Goal: Information Seeking & Learning: Learn about a topic

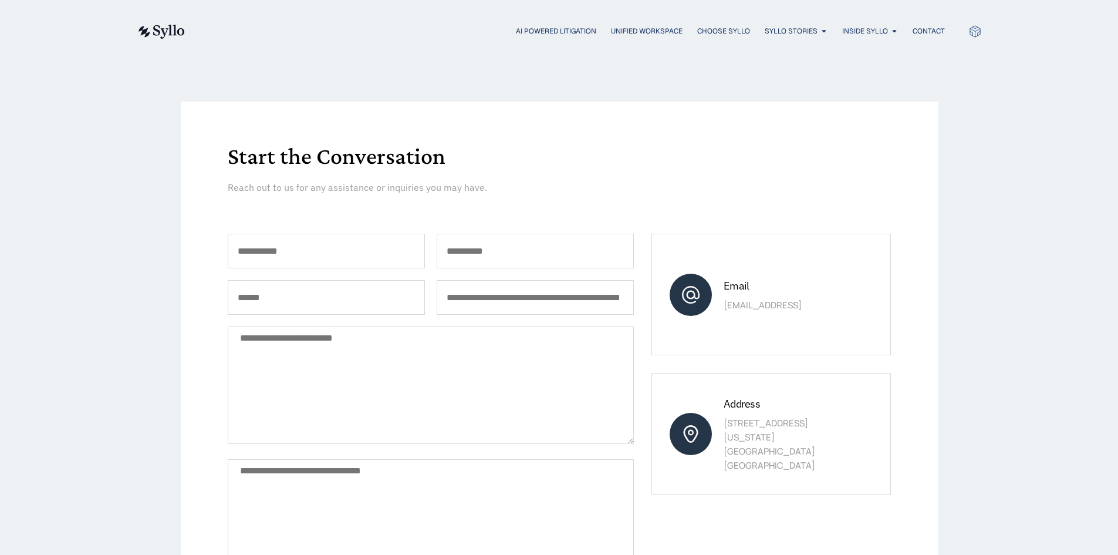
scroll to position [31, 0]
click at [539, 28] on span "AI Powered Litigation" at bounding box center [556, 31] width 80 height 11
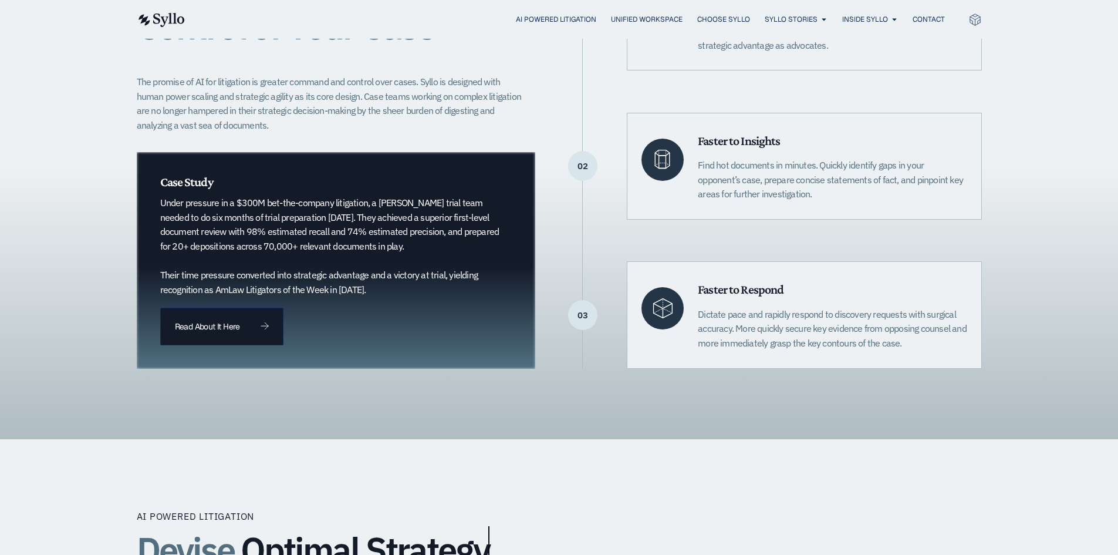
scroll to position [352, 0]
click at [214, 329] on span "Read About It Here" at bounding box center [207, 327] width 65 height 8
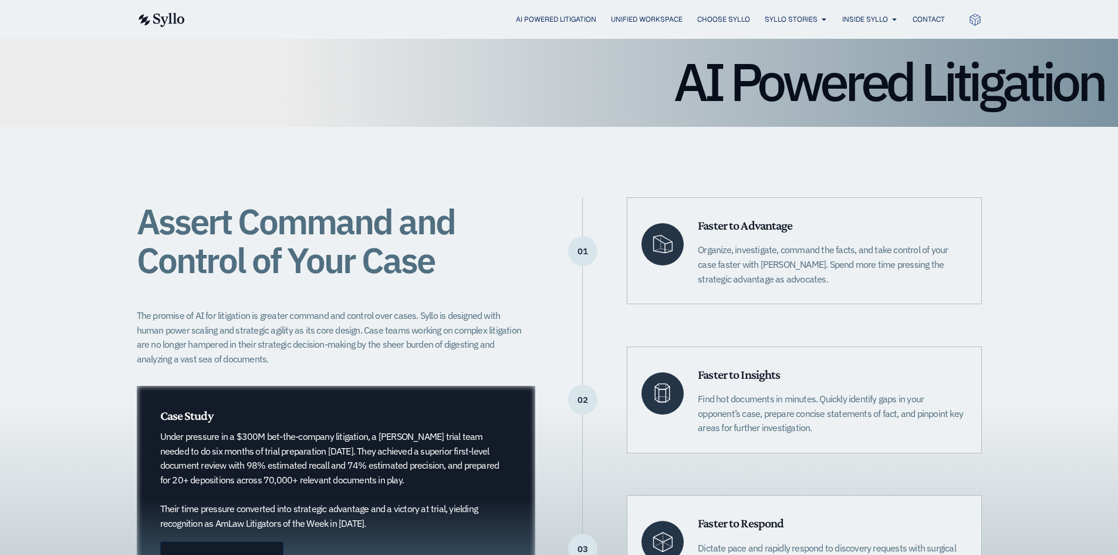
scroll to position [118, 0]
click at [45, 364] on div "Assert Command and Control of Your Case The promise of AI for litigation is gre…" at bounding box center [559, 400] width 1118 height 545
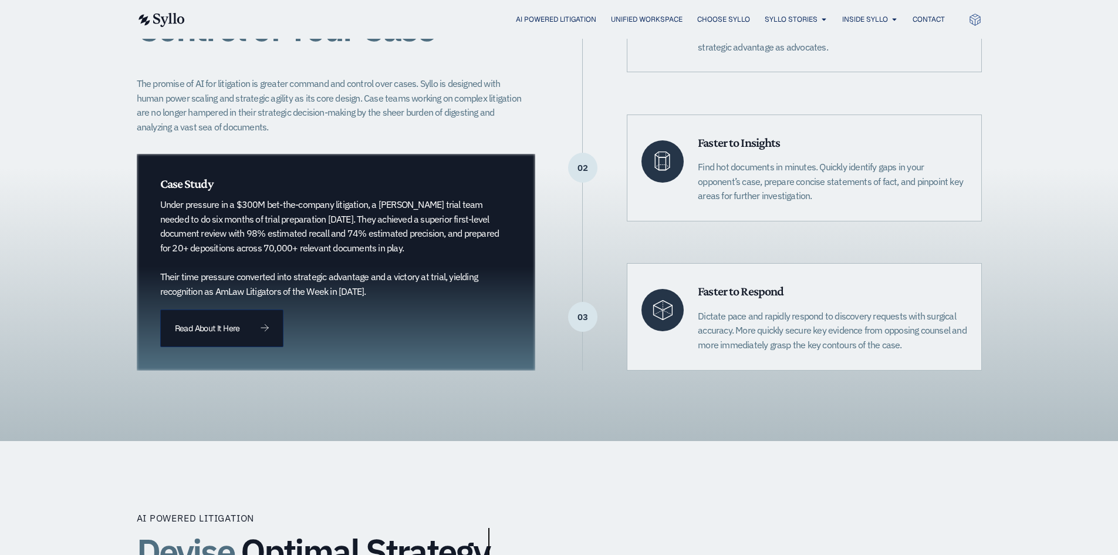
scroll to position [352, 0]
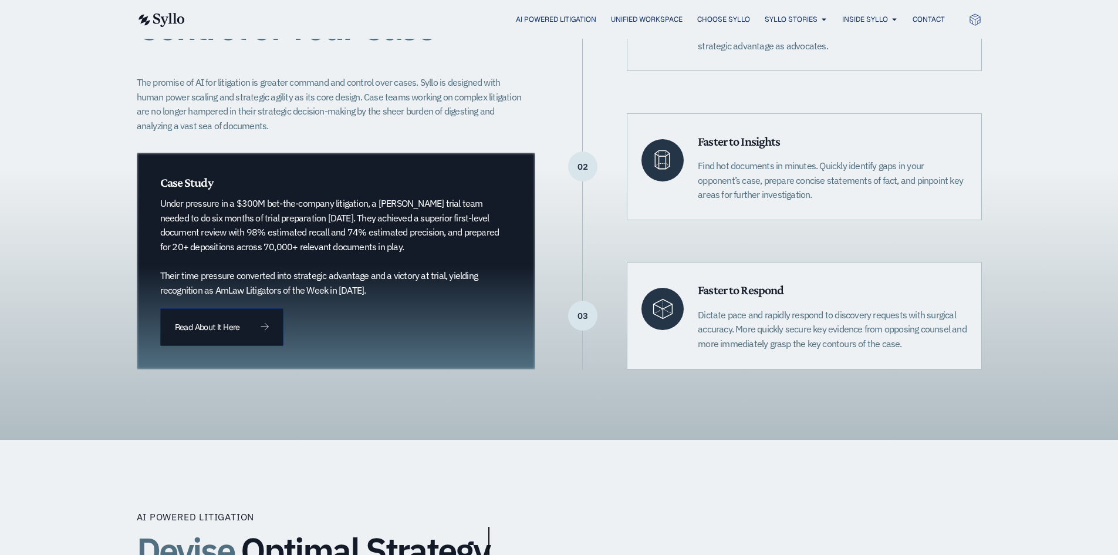
click at [330, 192] on div "Case Study Under pressure in a $300M bet-the-company litigation, a [PERSON_NAME…" at bounding box center [330, 236] width 340 height 123
click at [363, 190] on h6 "Case Study" at bounding box center [330, 182] width 340 height 15
click at [319, 175] on h6 "Case Study" at bounding box center [330, 182] width 340 height 15
click at [152, 74] on div "Assert Command and Control of Your Case The promise of AI for litigation is gre…" at bounding box center [336, 166] width 399 height 404
click at [252, 327] on span "Read About It Here" at bounding box center [222, 327] width 94 height 8
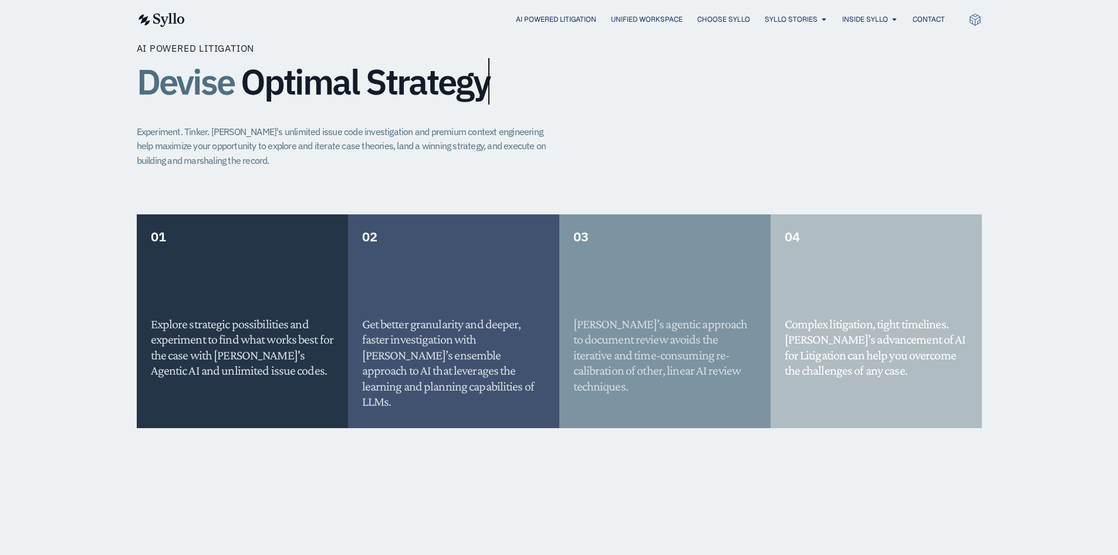
scroll to position [821, 0]
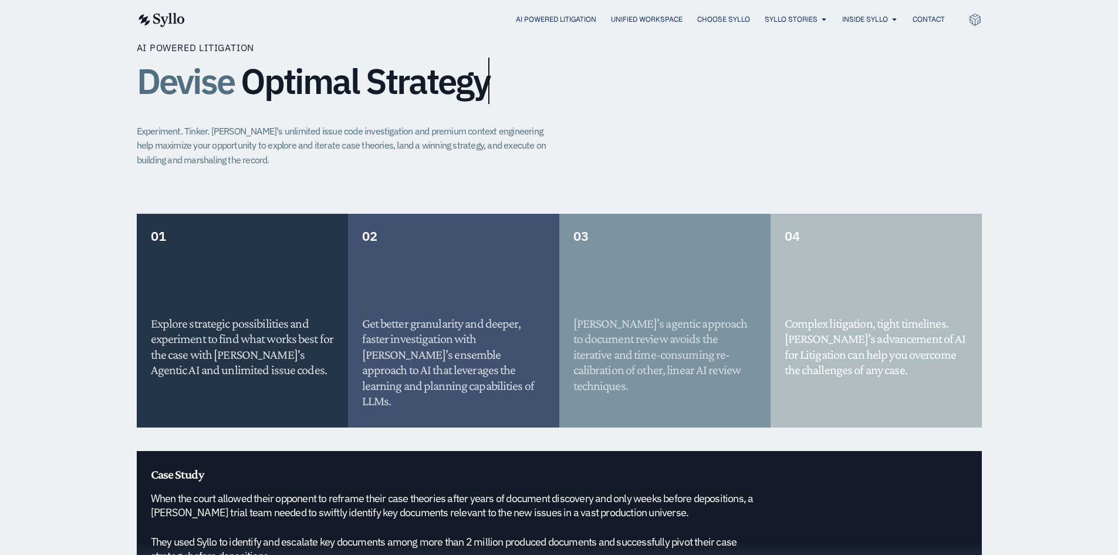
drag, startPoint x: 90, startPoint y: 102, endPoint x: 241, endPoint y: 4, distance: 179.4
click at [91, 102] on div "AI Powered Litigation Devise Optimal Strategy Experiment. Tinker. [PERSON_NAME]…" at bounding box center [559, 336] width 1118 height 731
